Goal: Find contact information: Find contact information

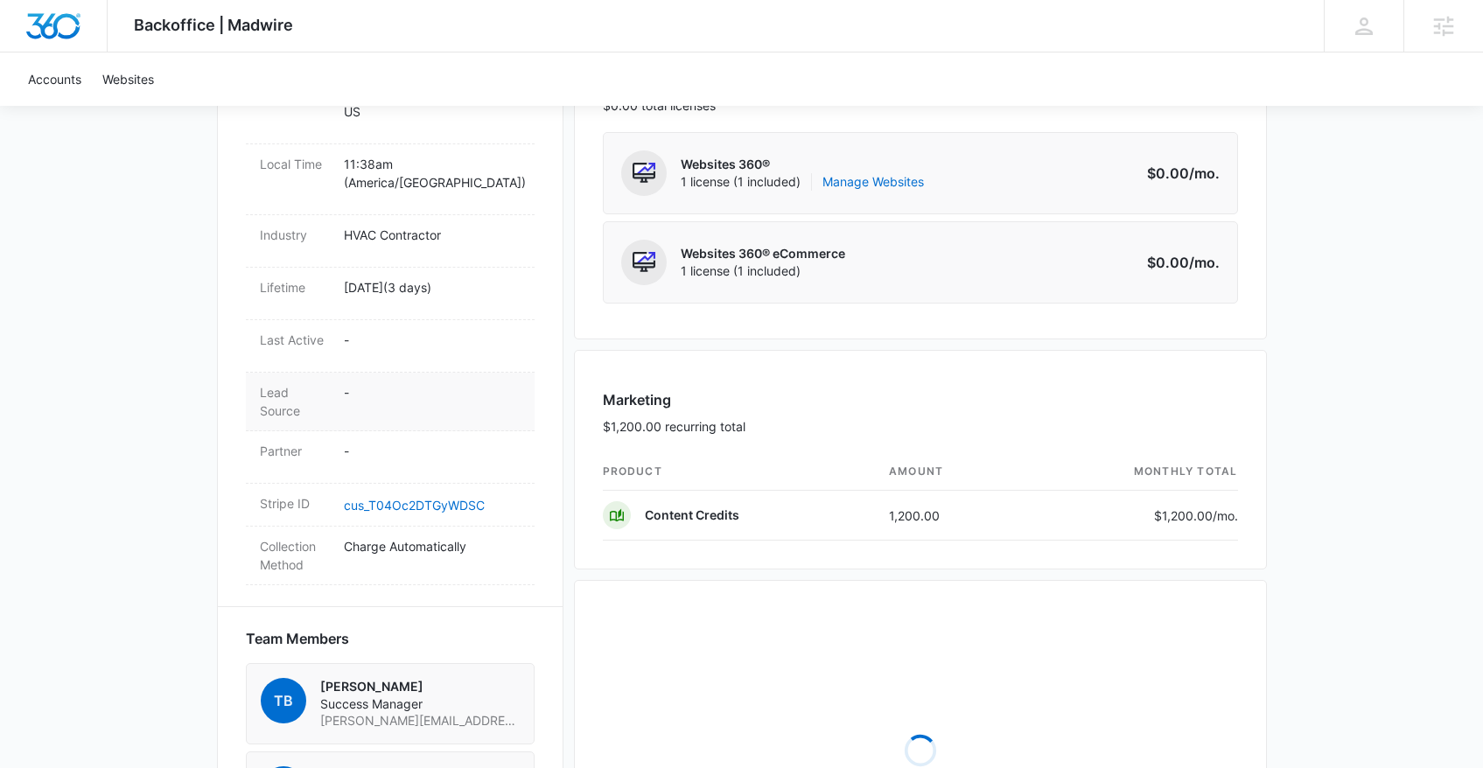
scroll to position [1127, 0]
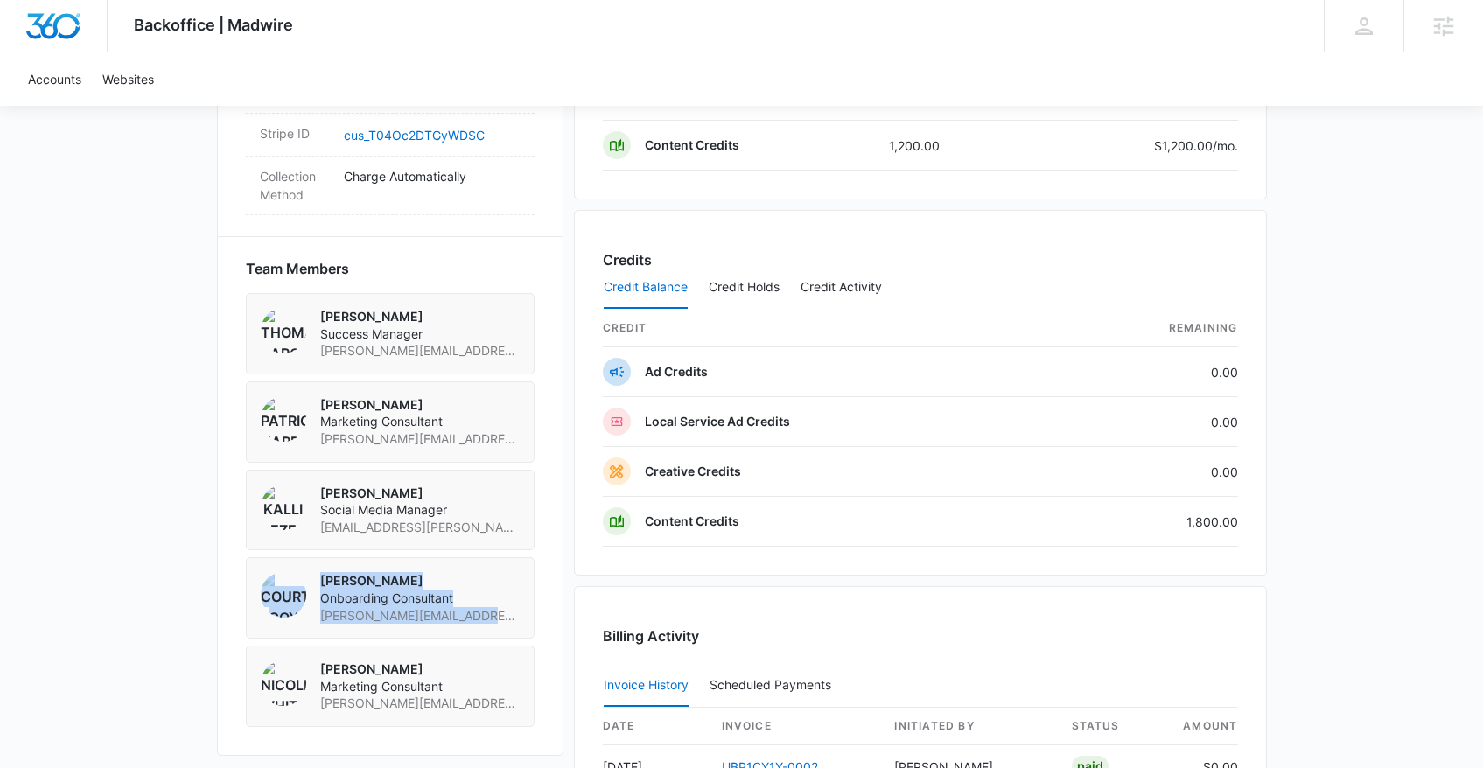
drag, startPoint x: 505, startPoint y: 599, endPoint x: 304, endPoint y: 604, distance: 201.3
click at [301, 605] on div "Courtney Coy Onboarding Consultant Courtney.Coy@madwire.com" at bounding box center [390, 597] width 289 height 81
drag, startPoint x: 304, startPoint y: 604, endPoint x: 321, endPoint y: 597, distance: 18.8
click at [316, 598] on div "Courtney Coy Onboarding Consultant Courtney.Coy@madwire.com" at bounding box center [390, 598] width 259 height 52
click at [326, 607] on span "Courtney.Coy@madwire.com" at bounding box center [420, 616] width 200 height 18
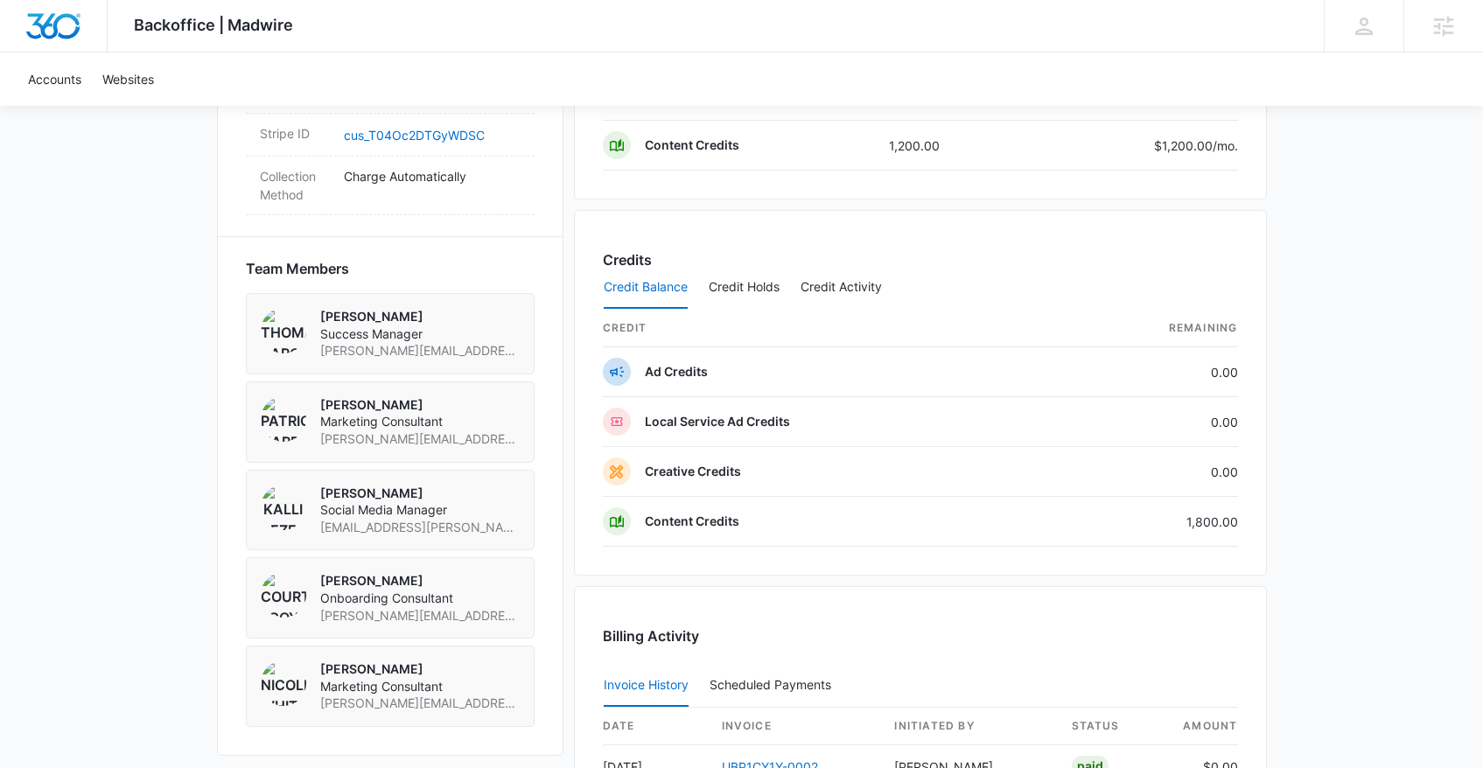
click at [336, 607] on span "Courtney.Coy@madwire.com" at bounding box center [420, 616] width 200 height 18
copy span "Courtney.Coy@madwire.com"
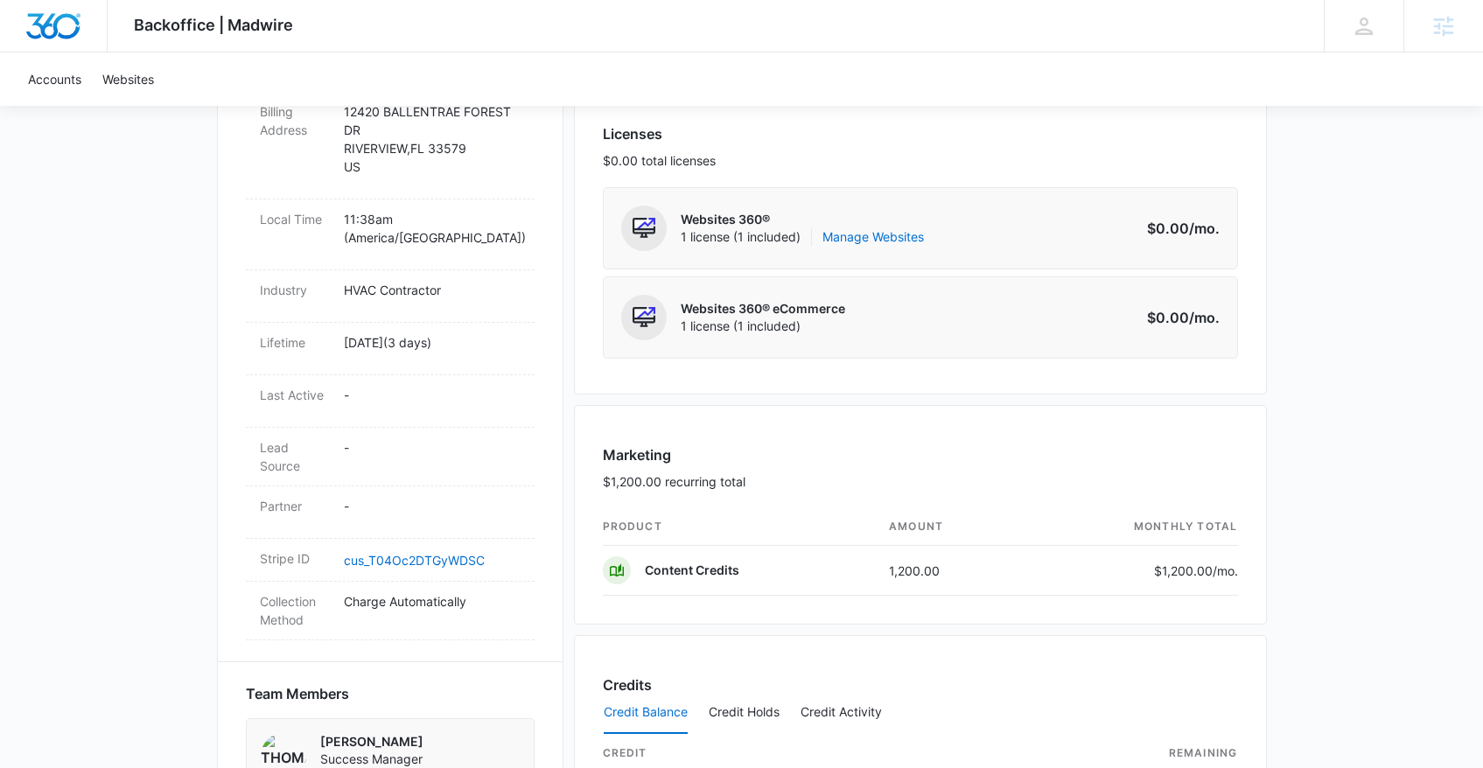
scroll to position [690, 0]
